Goal: Task Accomplishment & Management: Manage account settings

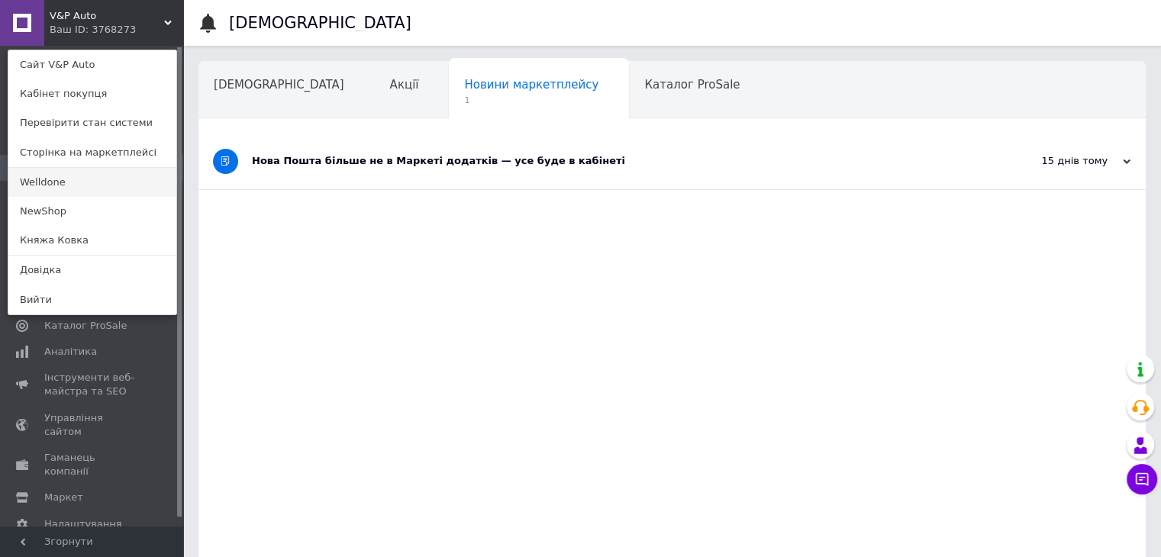
click at [70, 193] on link "Welldone" at bounding box center [92, 182] width 168 height 29
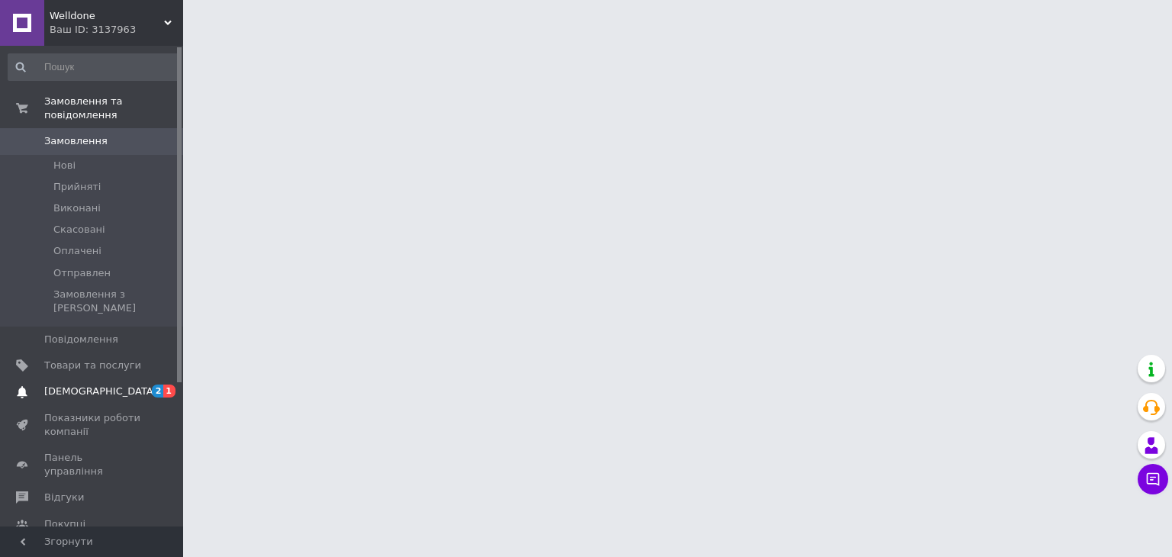
click at [105, 385] on span "[DEMOGRAPHIC_DATA]" at bounding box center [92, 392] width 97 height 14
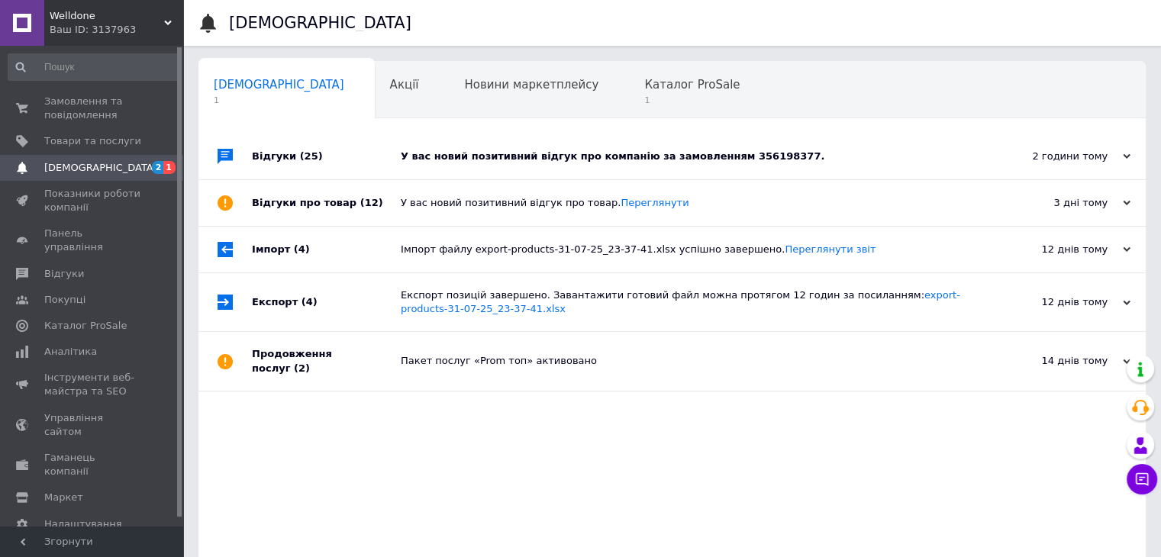
click at [511, 153] on div "У вас новий позитивний відгук про компанію за замовленням 356198377." at bounding box center [689, 157] width 577 height 14
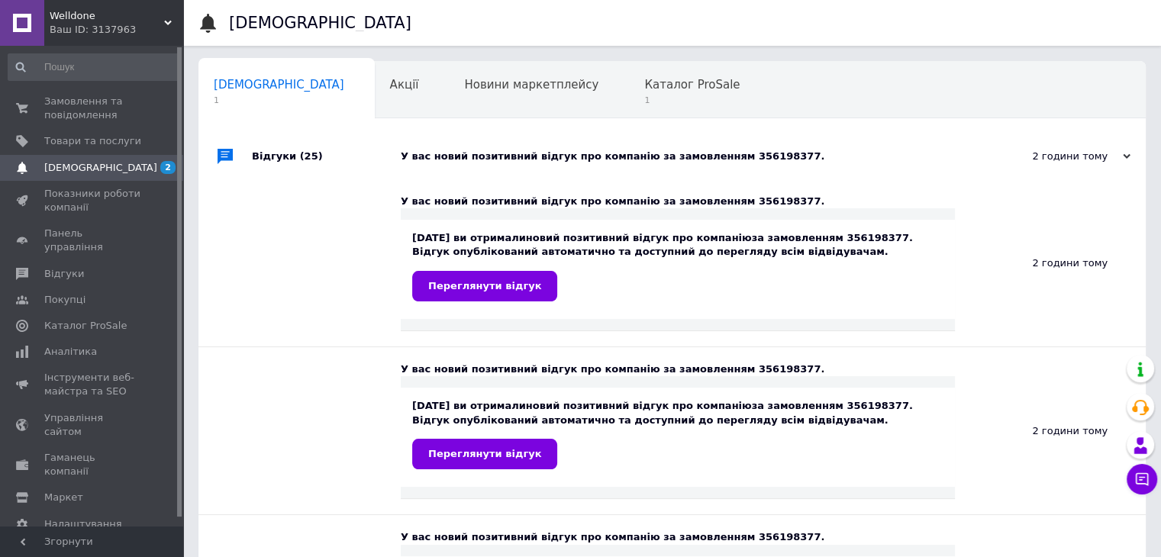
click at [511, 153] on div "У вас новий позитивний відгук про компанію за замовленням 356198377." at bounding box center [689, 157] width 577 height 14
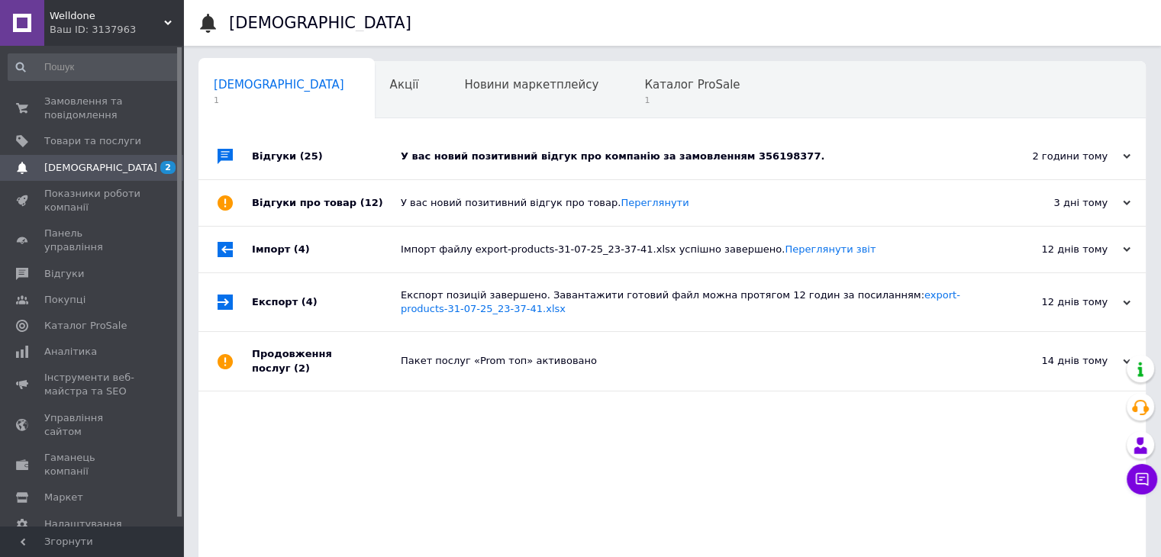
click at [511, 153] on div "У вас новий позитивний відгук про компанію за замовленням 356198377." at bounding box center [689, 157] width 577 height 14
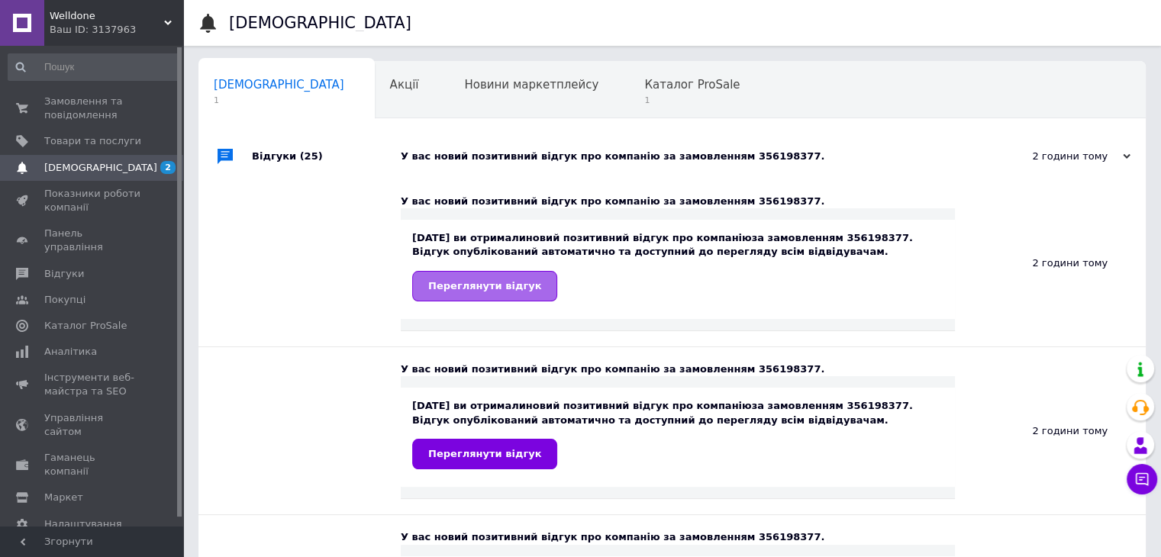
click at [505, 289] on span "Переглянути відгук" at bounding box center [484, 285] width 113 height 11
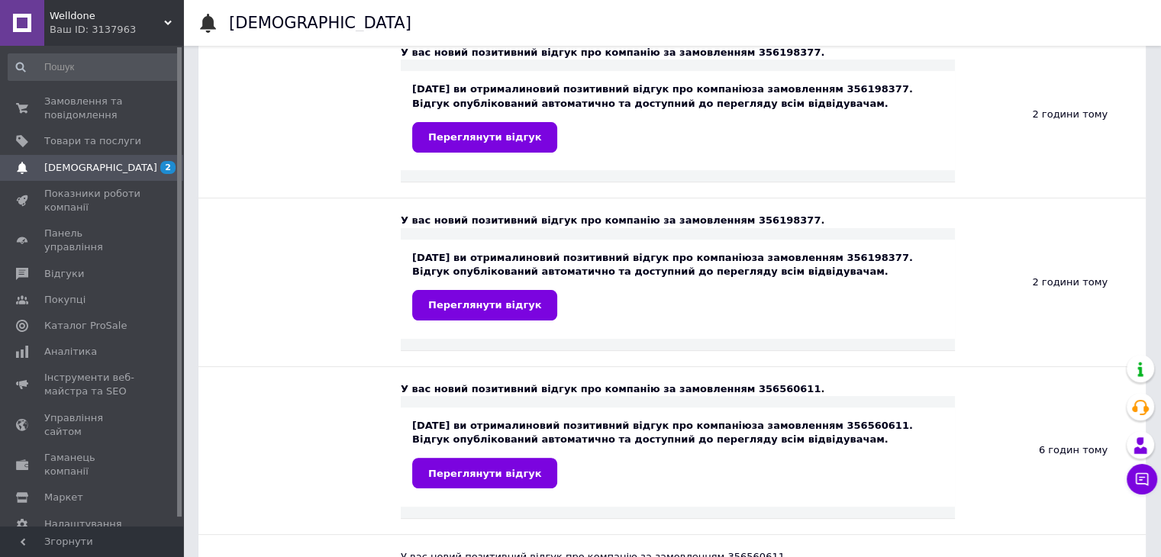
scroll to position [320, 0]
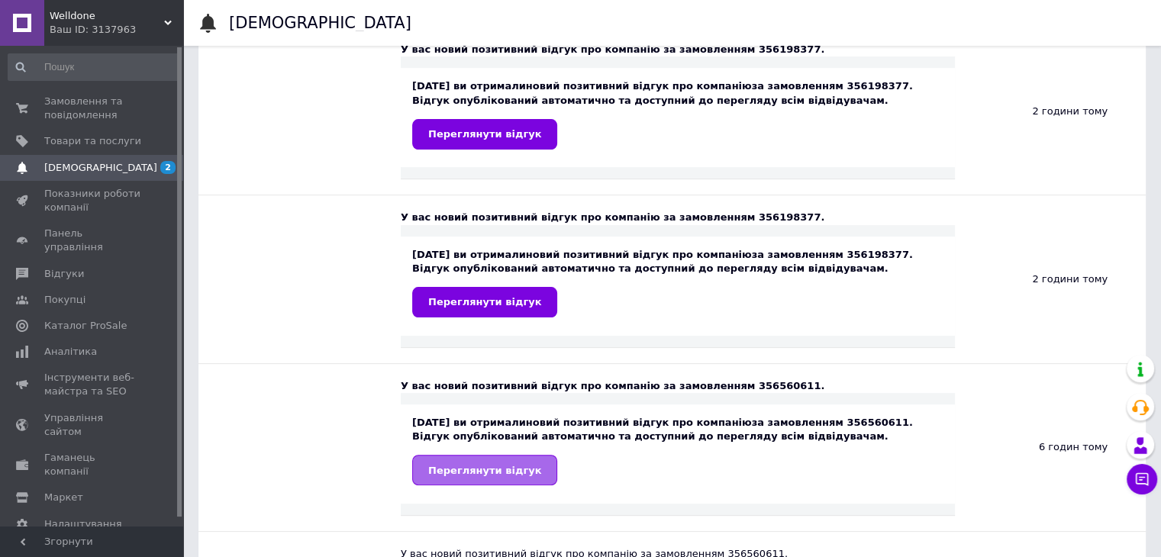
click at [489, 465] on span "Переглянути відгук" at bounding box center [484, 470] width 113 height 11
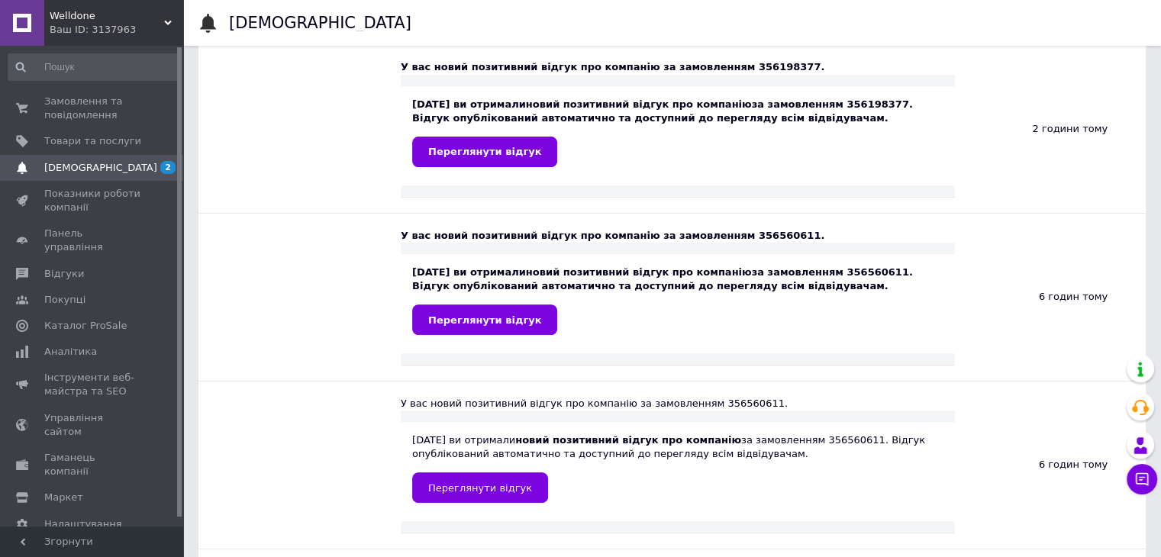
scroll to position [707, 0]
